Goal: Information Seeking & Learning: Learn about a topic

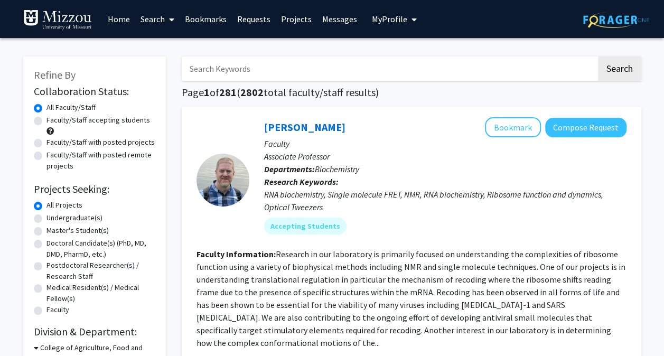
click at [117, 120] on label "Faculty/Staff accepting students" at bounding box center [97, 120] width 103 height 11
click at [53, 120] on input "Faculty/Staff accepting students" at bounding box center [49, 118] width 7 height 7
radio input "true"
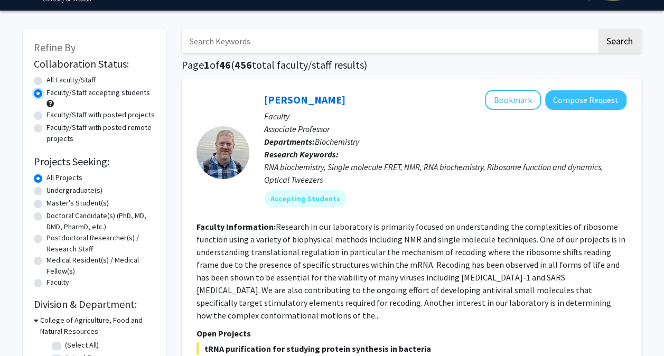
scroll to position [28, 0]
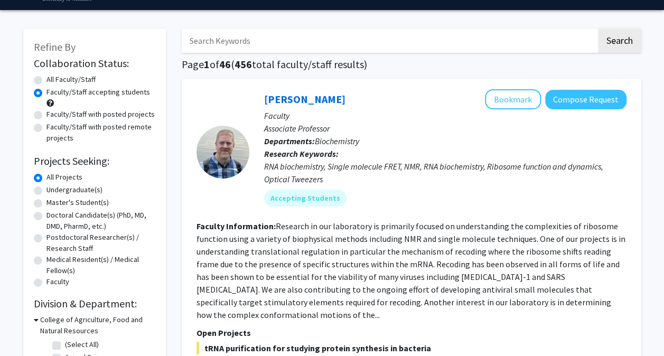
click at [70, 189] on label "Undergraduate(s)" at bounding box center [74, 189] width 56 height 11
click at [53, 189] on input "Undergraduate(s)" at bounding box center [49, 187] width 7 height 7
radio input "true"
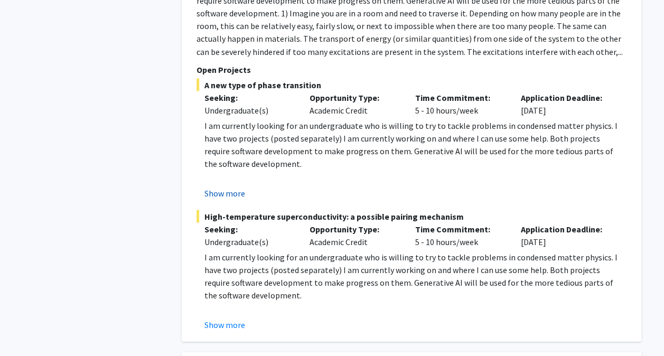
scroll to position [4924, 0]
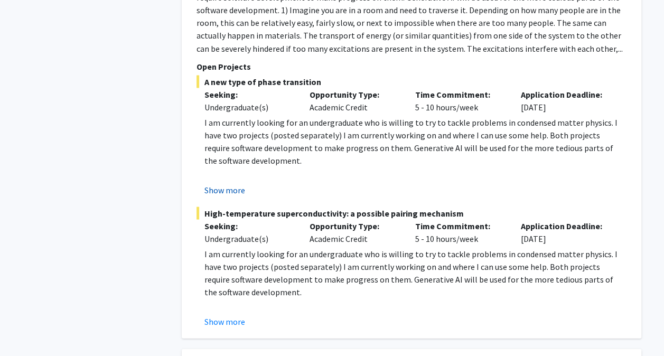
click at [227, 183] on button "Show more" at bounding box center [224, 189] width 41 height 13
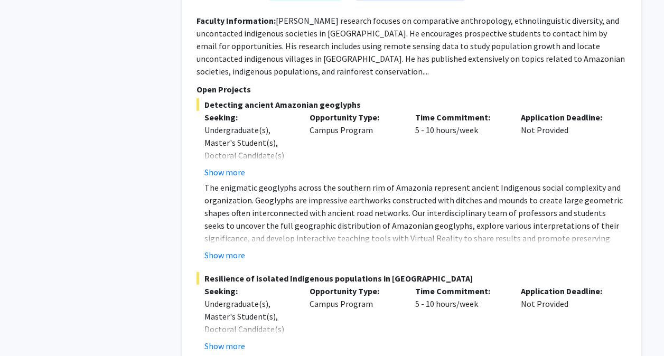
scroll to position [5707, 0]
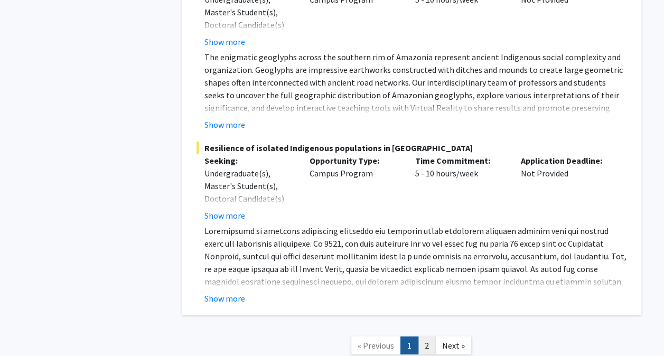
click at [428, 336] on link "2" at bounding box center [427, 345] width 18 height 18
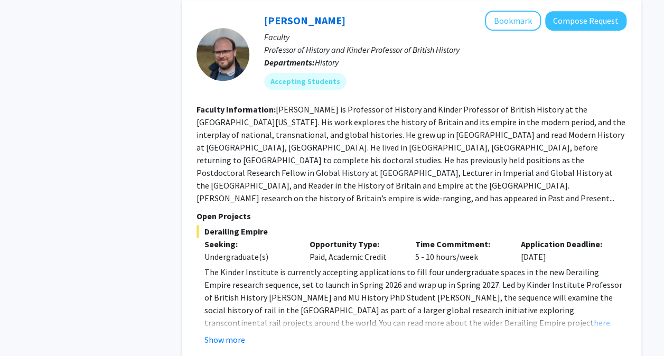
scroll to position [2412, 0]
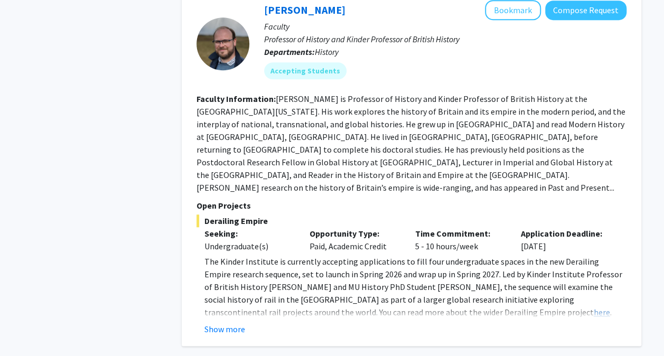
click at [593, 307] on link "here" at bounding box center [601, 312] width 16 height 11
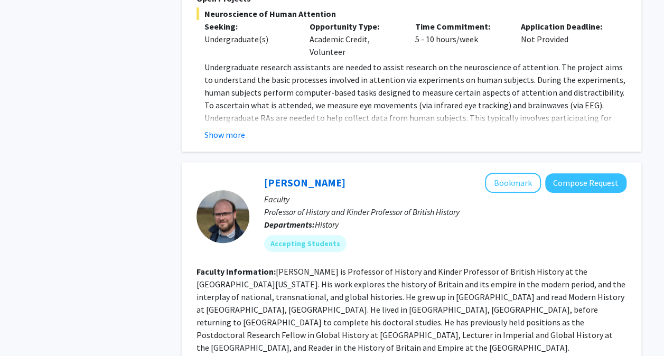
scroll to position [2239, 0]
